Goal: Task Accomplishment & Management: Manage account settings

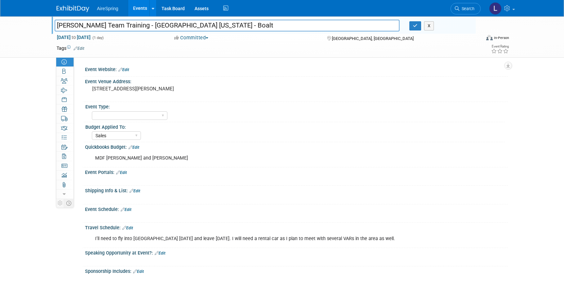
select select "Sales"
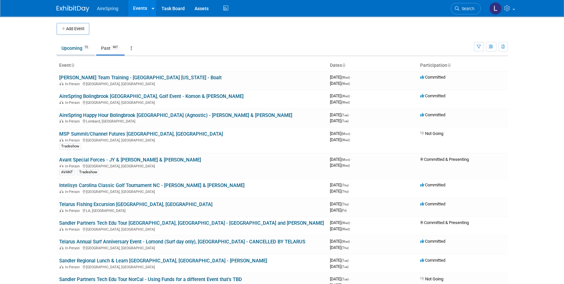
click at [74, 50] on link "Upcoming 72" at bounding box center [76, 48] width 38 height 12
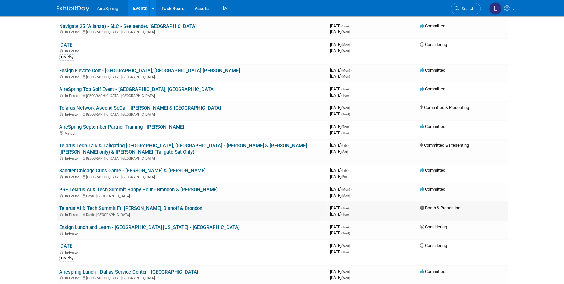
scroll to position [178, 0]
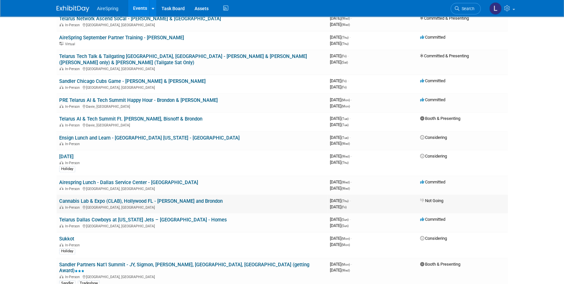
click at [182, 198] on link "Cannabis Lab & Expo (CLAB), Hollywood FL - Hester and Brondon" at bounding box center [141, 201] width 164 height 6
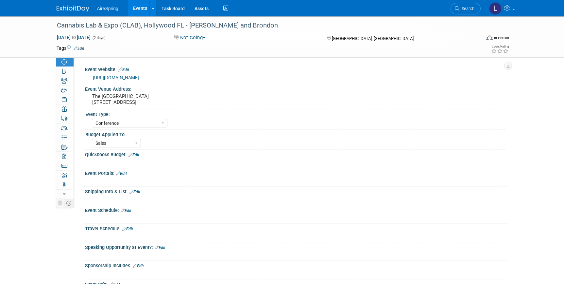
select select "Conference"
select select "Sales"
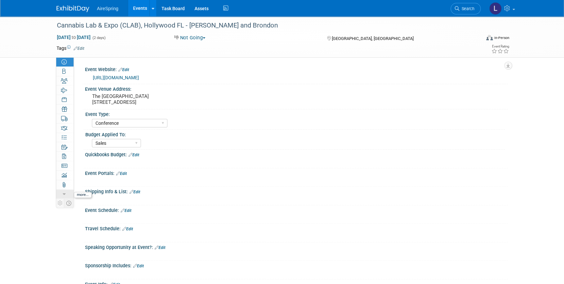
click at [62, 194] on link "more" at bounding box center [64, 193] width 17 height 9
click at [64, 240] on icon at bounding box center [64, 240] width 5 height 5
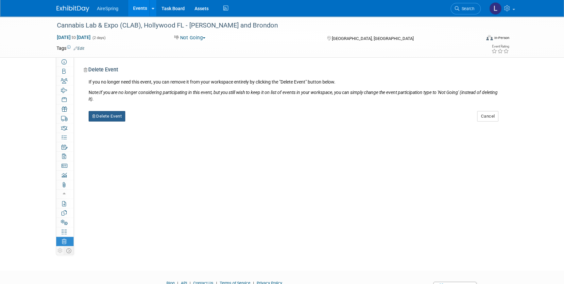
click at [108, 118] on button "Delete Event" at bounding box center [107, 116] width 37 height 10
click at [147, 119] on link "Yes" at bounding box center [148, 121] width 19 height 10
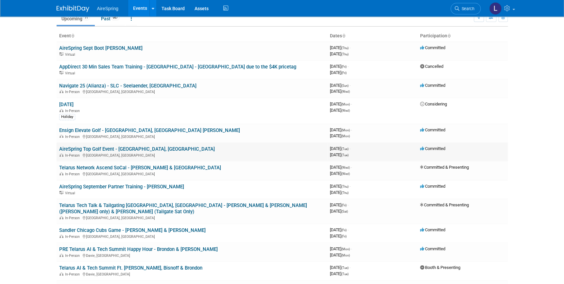
scroll to position [59, 0]
